Goal: Find specific page/section: Find specific page/section

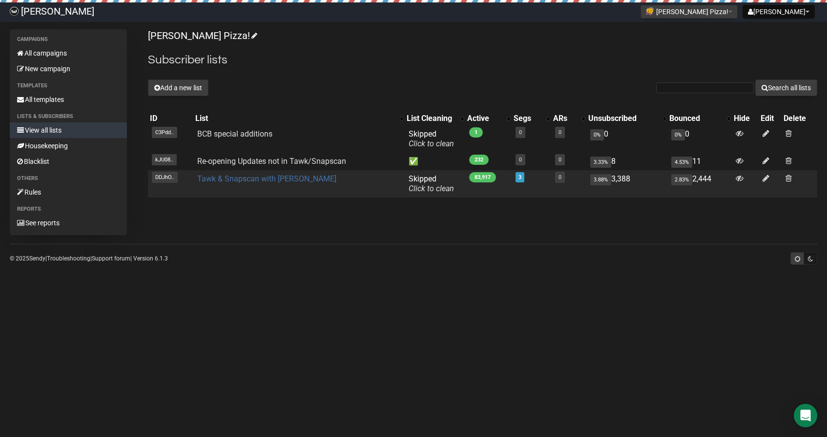
click at [235, 177] on link "Tawk & Snapscan with [PERSON_NAME]" at bounding box center [266, 178] width 139 height 9
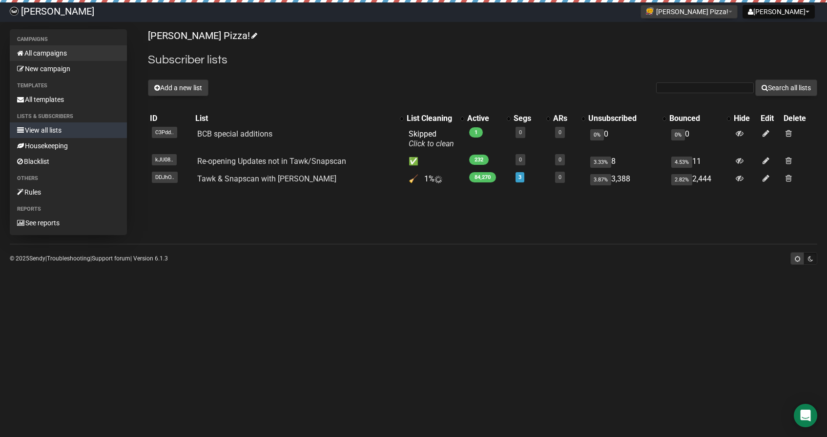
click at [40, 55] on link "All campaigns" at bounding box center [68, 53] width 117 height 16
